Goal: Book appointment/travel/reservation

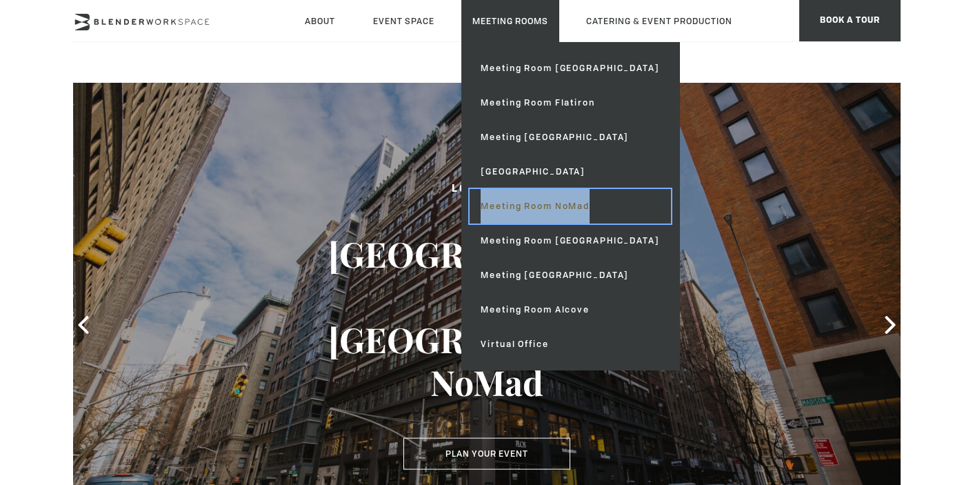
click at [552, 203] on link "Meeting Room NoMad" at bounding box center [570, 206] width 201 height 34
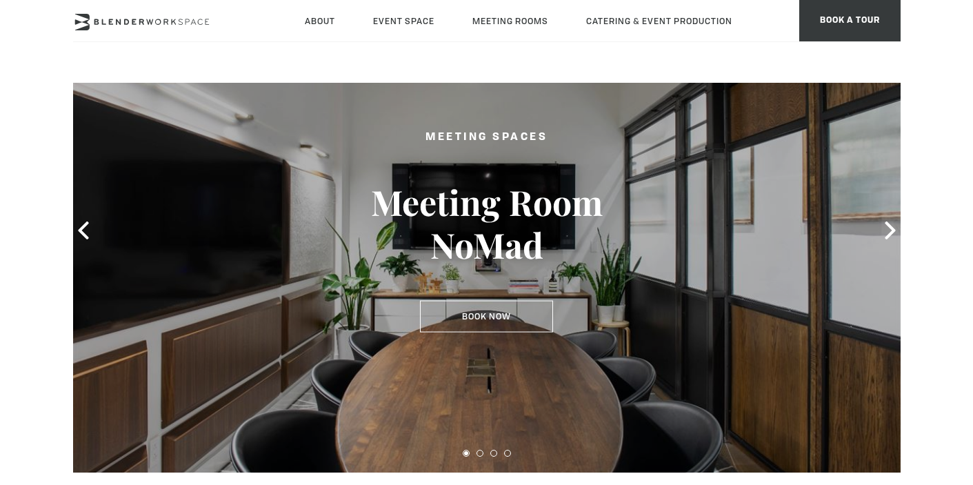
scroll to position [96, 0]
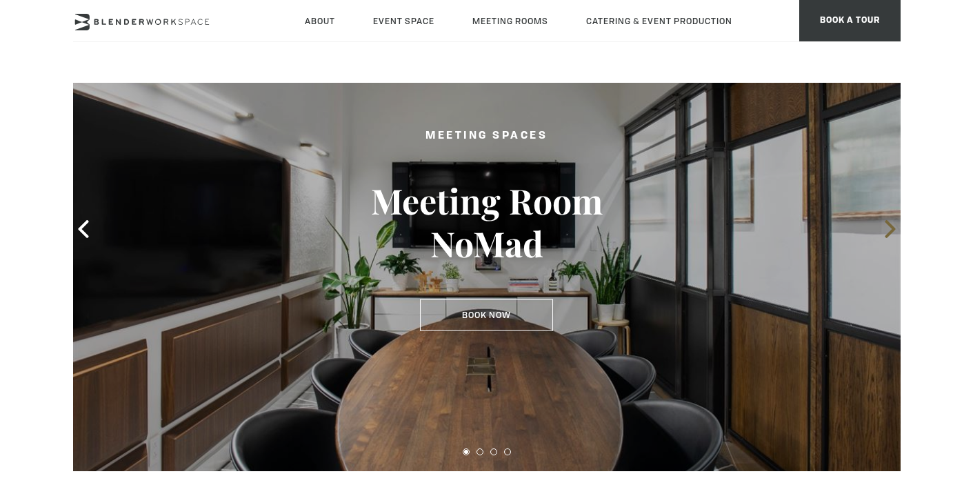
click at [890, 225] on icon at bounding box center [890, 229] width 10 height 18
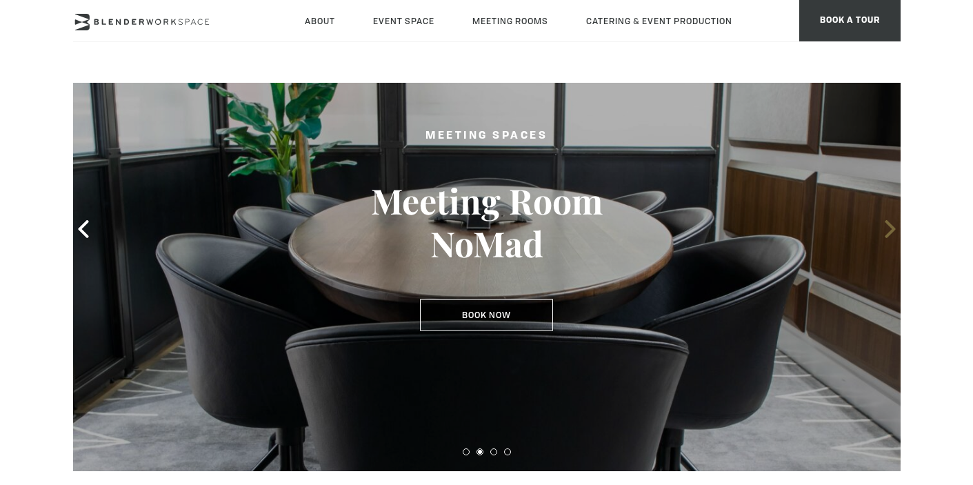
click at [890, 225] on icon at bounding box center [890, 229] width 10 height 18
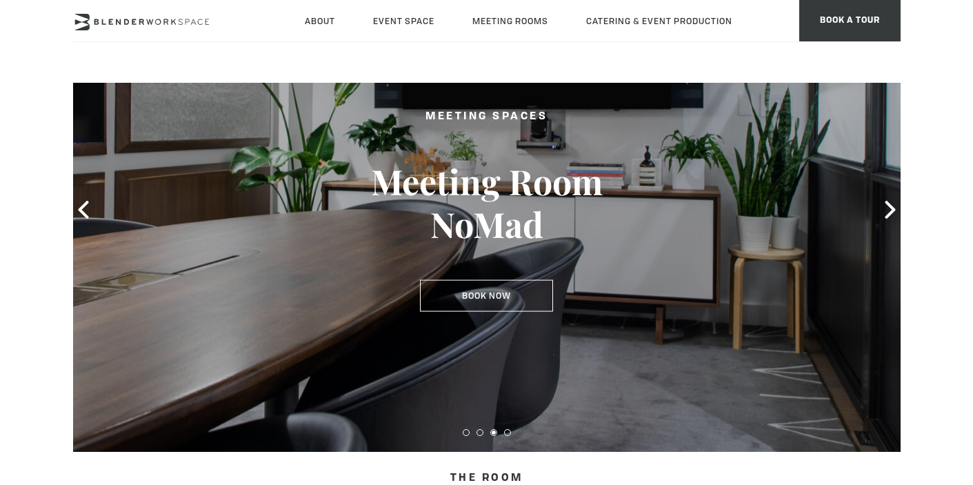
scroll to position [124, 0]
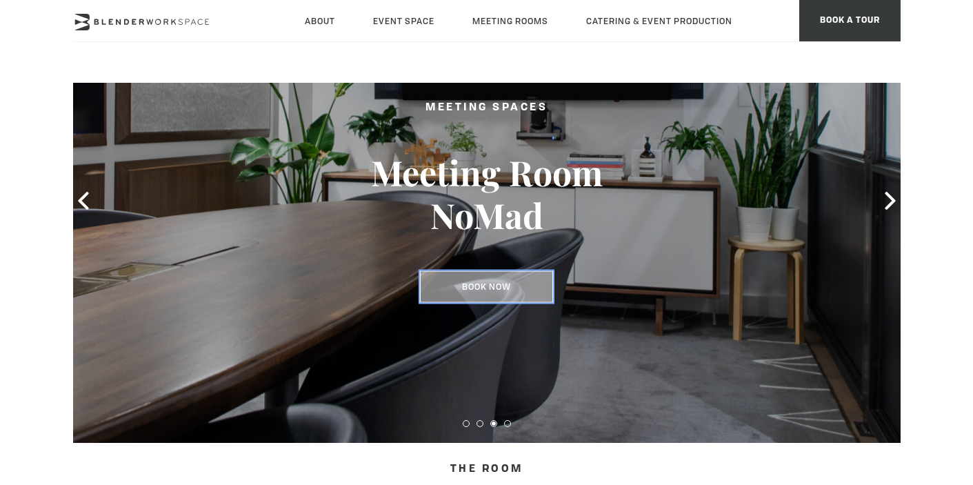
click at [477, 283] on link "Book Now" at bounding box center [486, 287] width 133 height 32
